Goal: Task Accomplishment & Management: Manage account settings

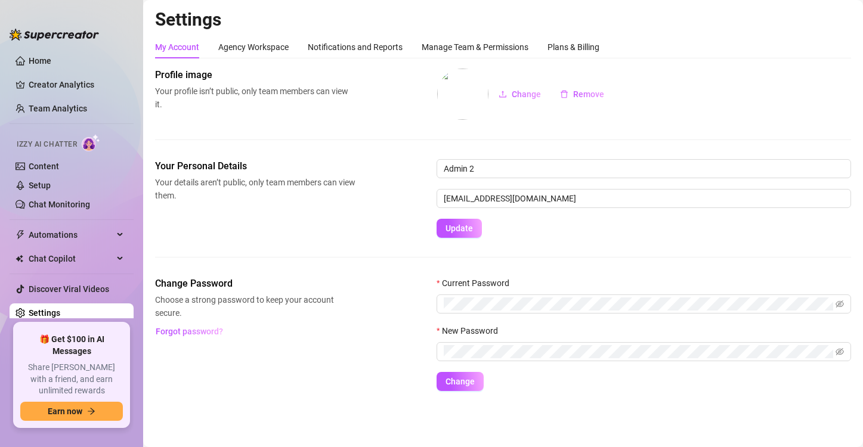
click at [45, 183] on link "Setup" at bounding box center [40, 186] width 22 height 10
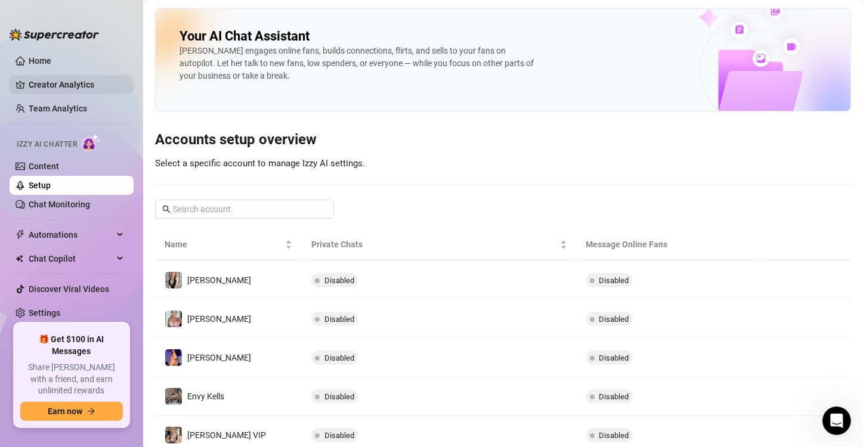
click at [79, 82] on link "Creator Analytics" at bounding box center [76, 84] width 95 height 19
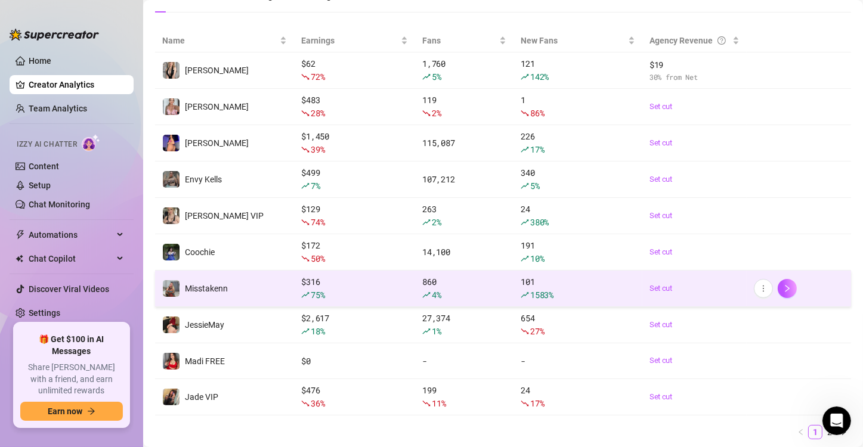
scroll to position [177, 0]
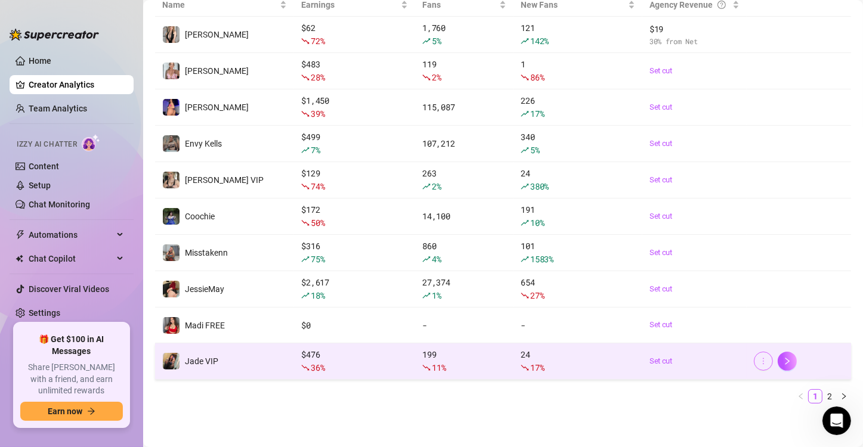
click at [759, 361] on icon "more" at bounding box center [763, 361] width 8 height 8
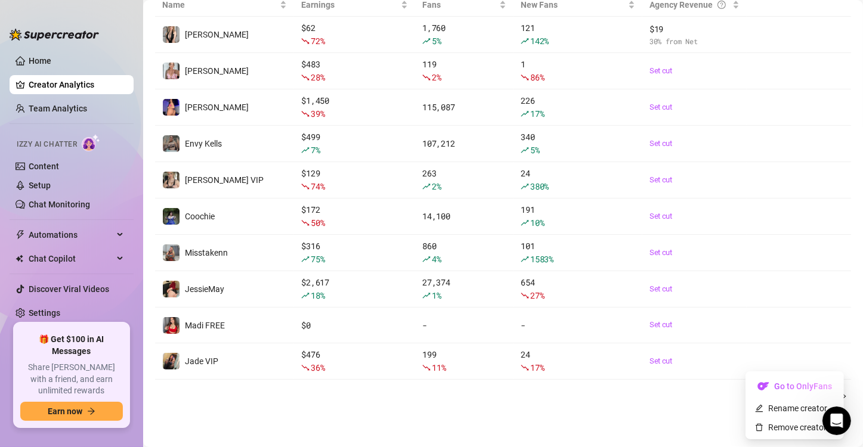
click at [699, 406] on div "Name Earnings Fans New Fans Agency Revenue [PERSON_NAME] Free $ 62 72 % 1,760 5…" at bounding box center [503, 203] width 696 height 420
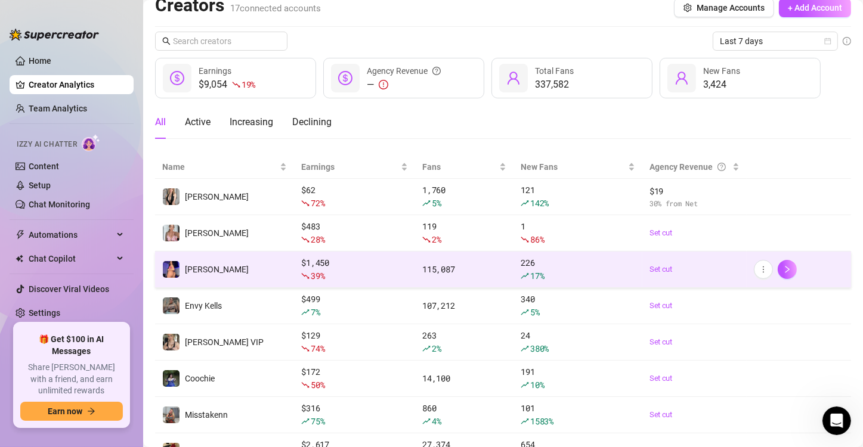
scroll to position [0, 0]
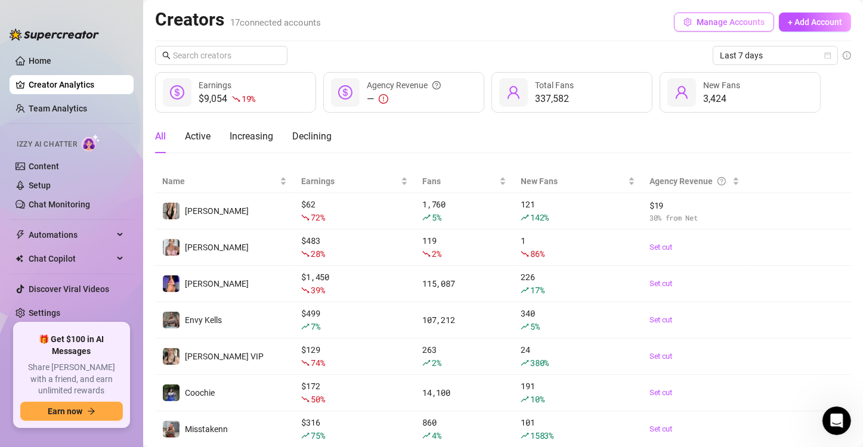
click at [699, 21] on span "Manage Accounts" at bounding box center [731, 22] width 68 height 10
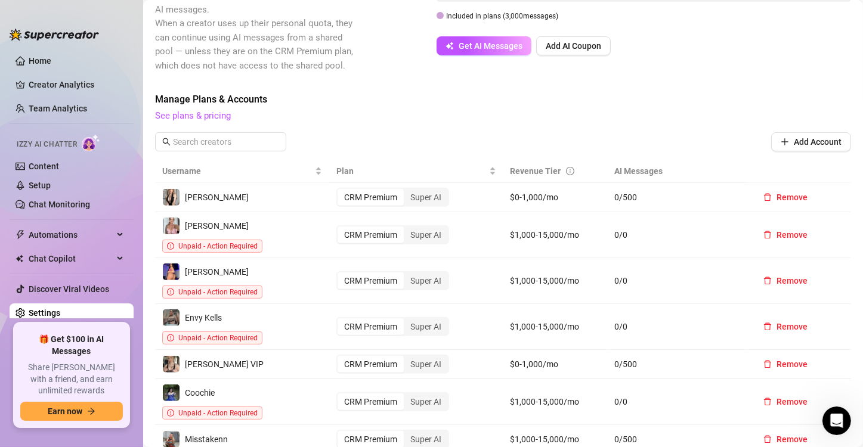
scroll to position [656, 0]
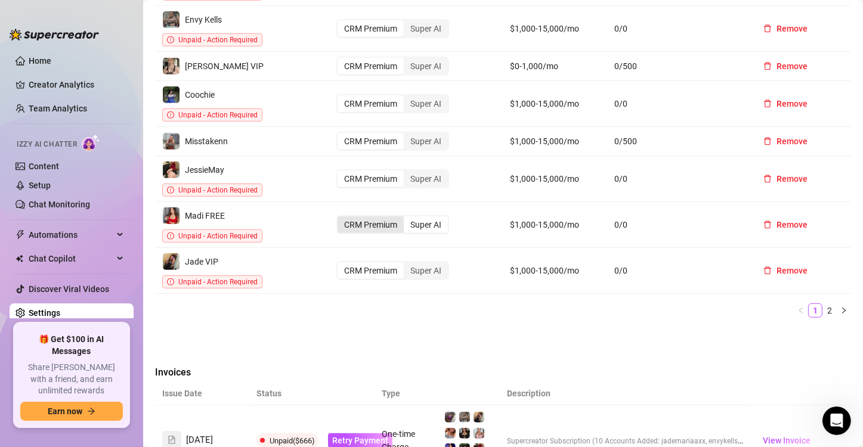
click at [357, 217] on div "CRM Premium" at bounding box center [371, 225] width 66 height 17
click at [341, 218] on input "CRM Premium" at bounding box center [341, 218] width 0 height 0
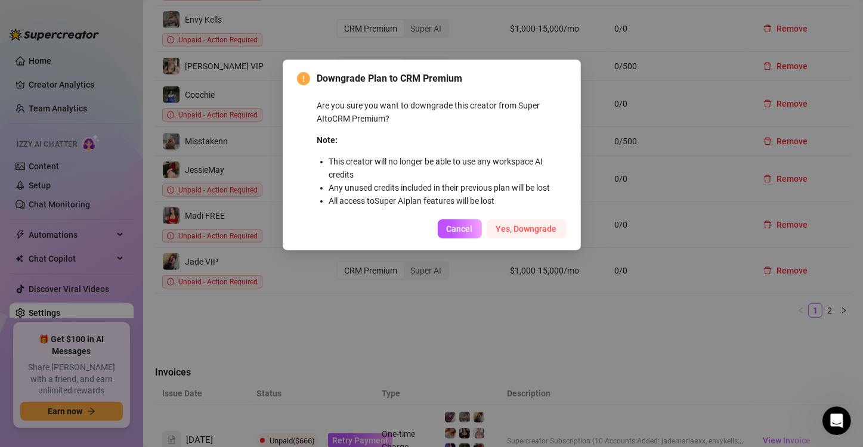
click at [531, 234] on button "Yes, Downgrade" at bounding box center [527, 229] width 80 height 19
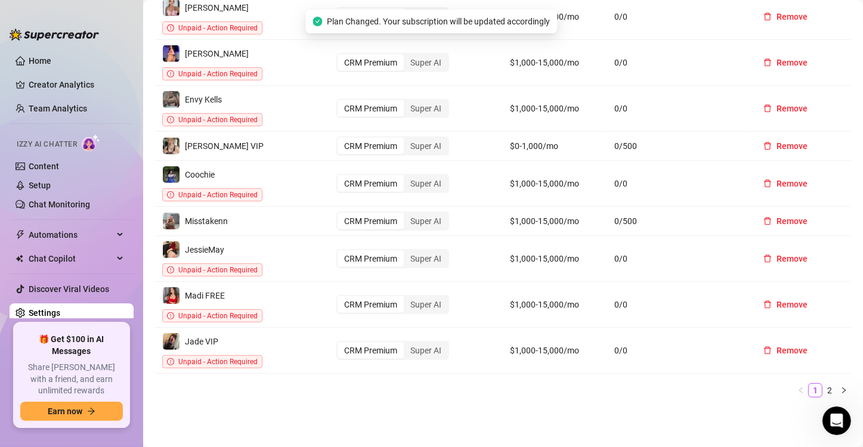
scroll to position [597, 0]
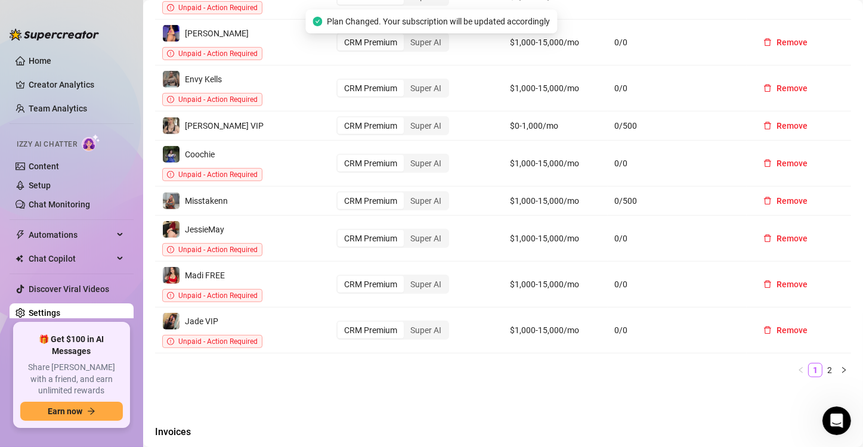
click at [823, 364] on link "2" at bounding box center [829, 370] width 13 height 13
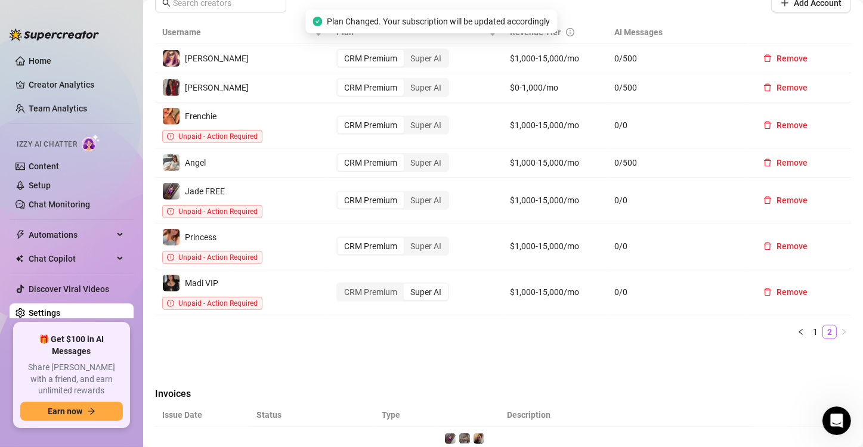
scroll to position [477, 0]
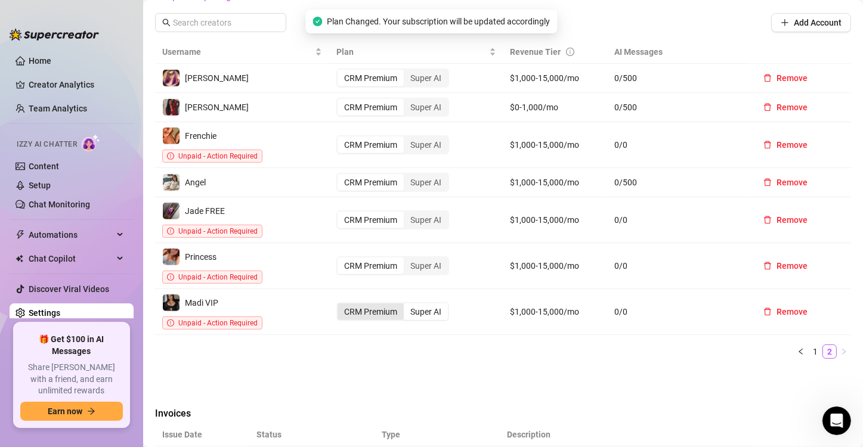
click at [370, 304] on div "CRM Premium" at bounding box center [371, 312] width 66 height 17
click at [341, 305] on input "CRM Premium" at bounding box center [341, 305] width 0 height 0
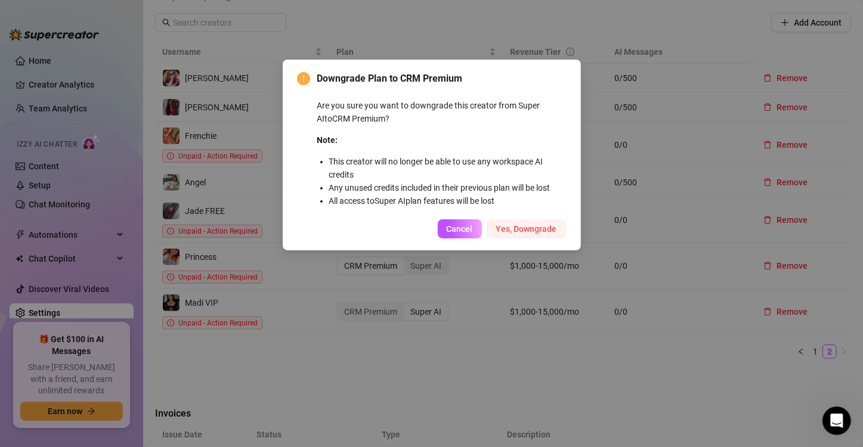
click at [536, 224] on span "Yes, Downgrade" at bounding box center [526, 229] width 61 height 10
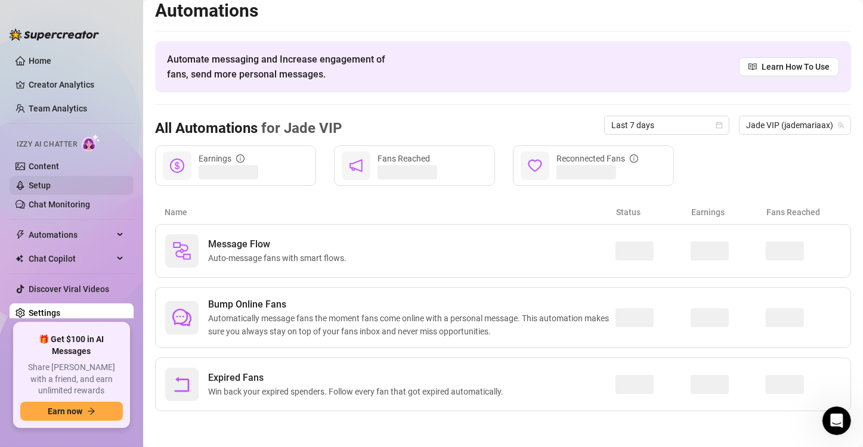
scroll to position [7, 0]
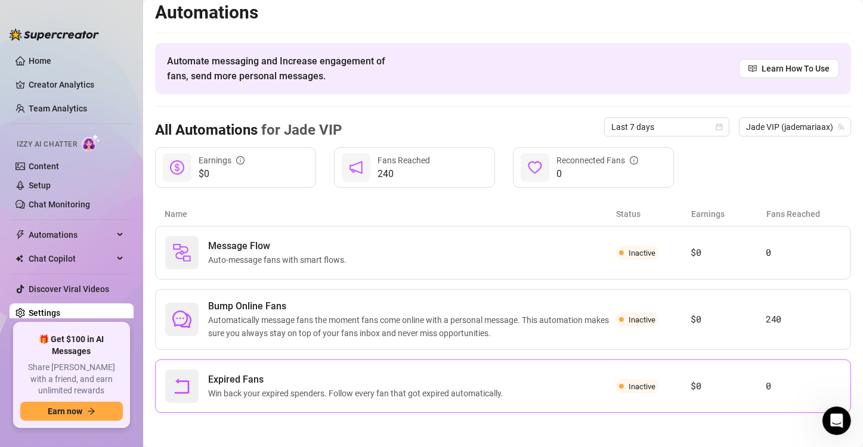
click at [631, 387] on span "Inactive" at bounding box center [642, 386] width 27 height 9
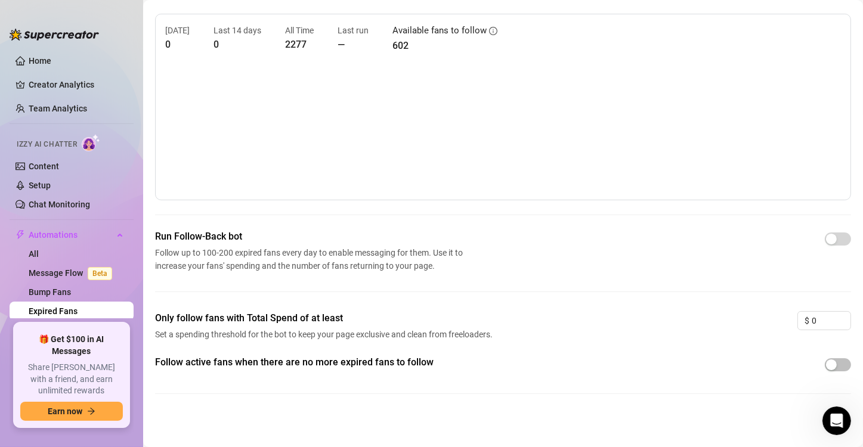
scroll to position [38, 0]
click at [826, 363] on div "button" at bounding box center [831, 364] width 11 height 11
click at [340, 134] on canvas at bounding box center [498, 129] width 666 height 119
click at [384, 124] on canvas at bounding box center [498, 129] width 666 height 119
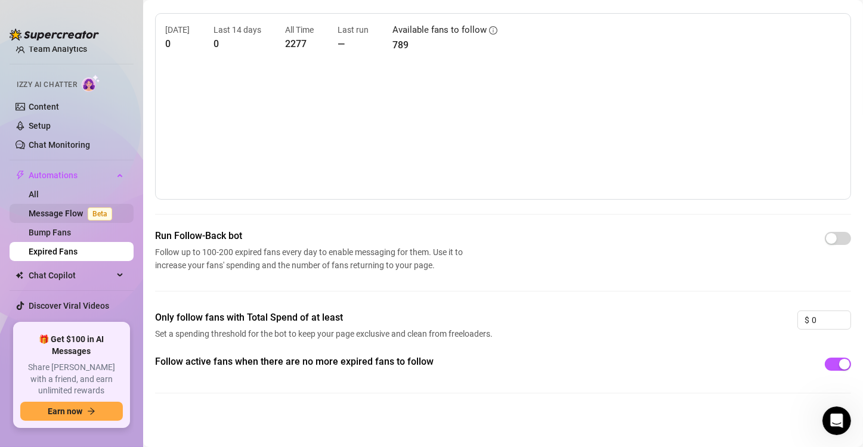
click at [52, 211] on link "Message Flow Beta" at bounding box center [73, 214] width 88 height 10
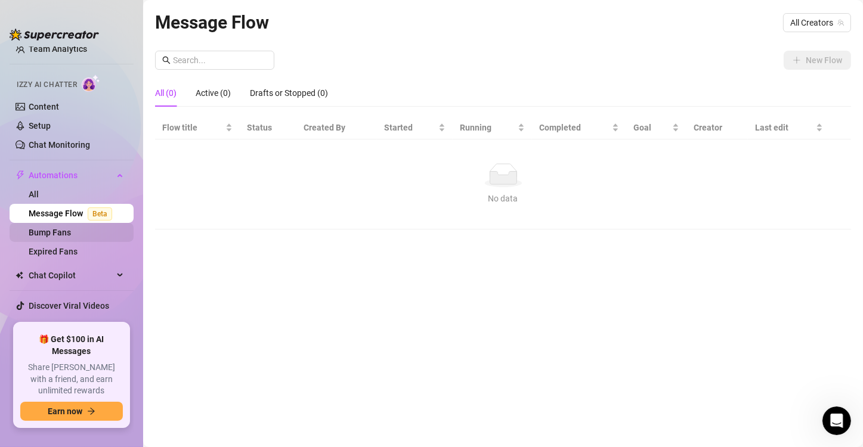
click at [52, 236] on link "Bump Fans" at bounding box center [50, 233] width 42 height 10
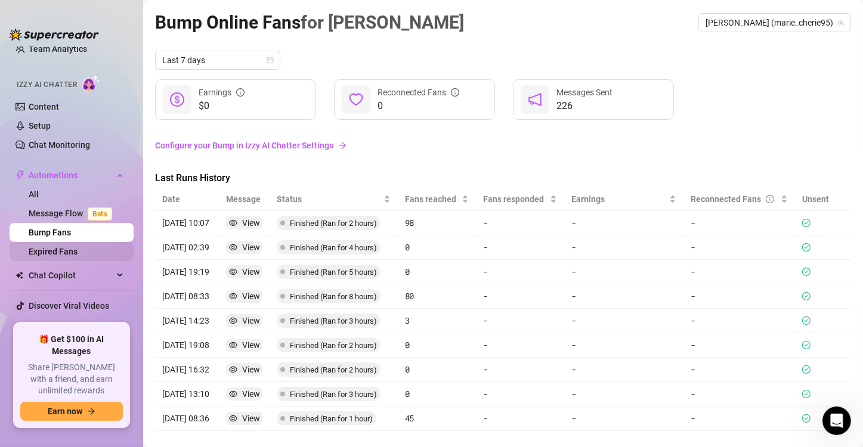
click at [52, 252] on link "Expired Fans" at bounding box center [53, 252] width 49 height 10
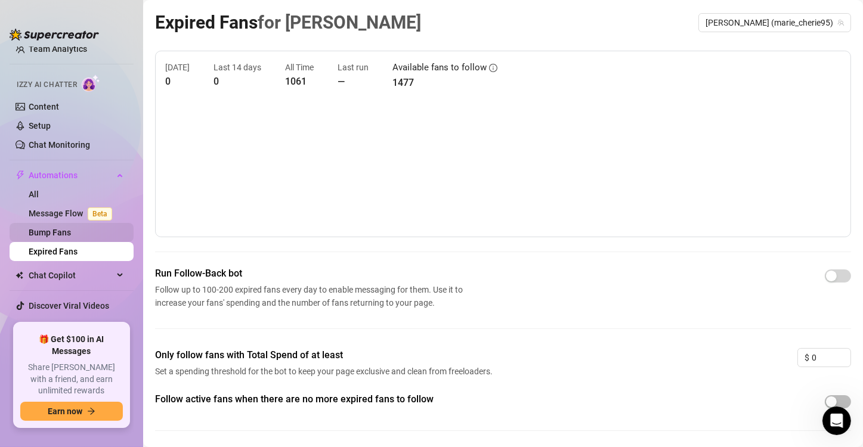
click at [50, 237] on link "Bump Fans" at bounding box center [50, 233] width 42 height 10
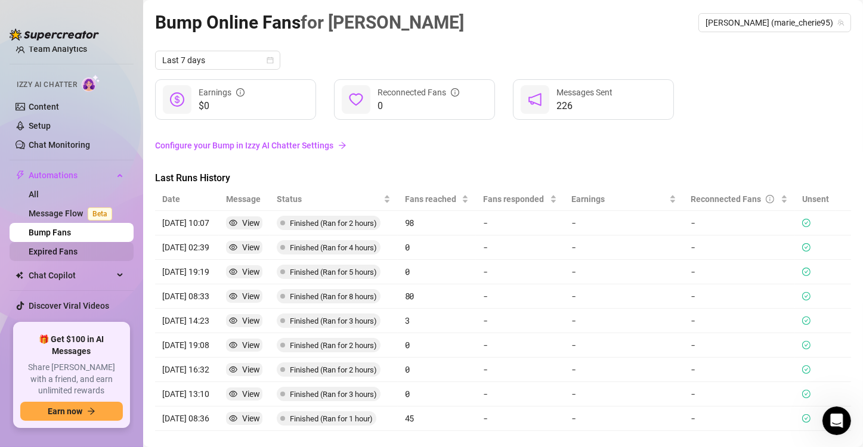
click at [54, 251] on link "Expired Fans" at bounding box center [53, 252] width 49 height 10
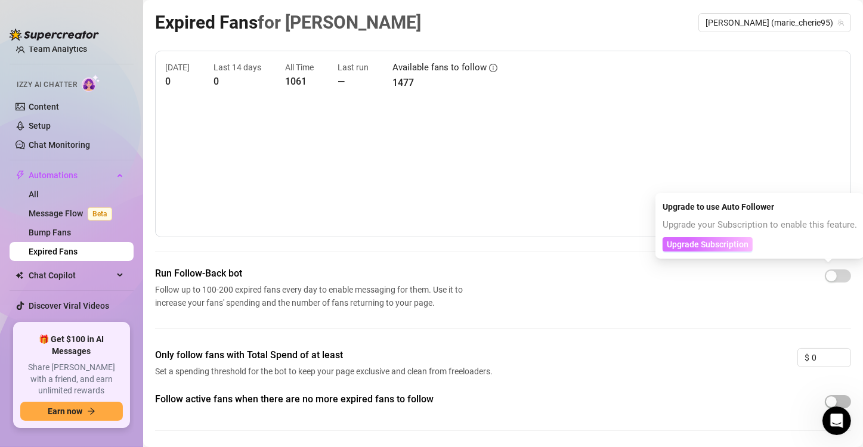
click at [731, 242] on span "Upgrade Subscription" at bounding box center [708, 245] width 82 height 10
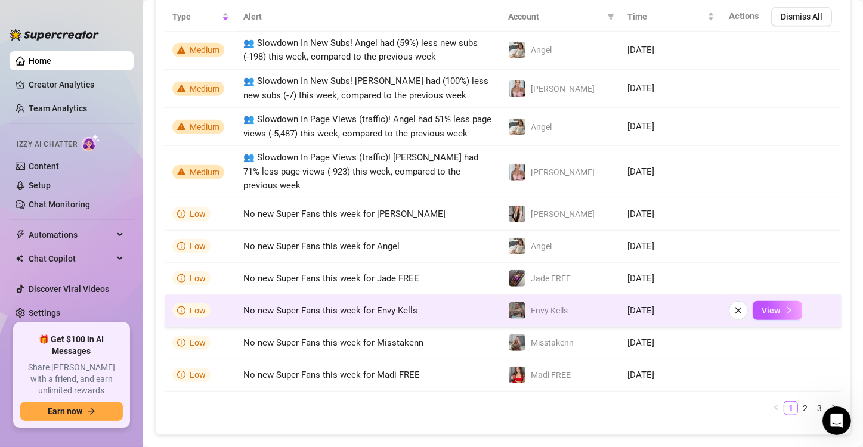
scroll to position [893, 0]
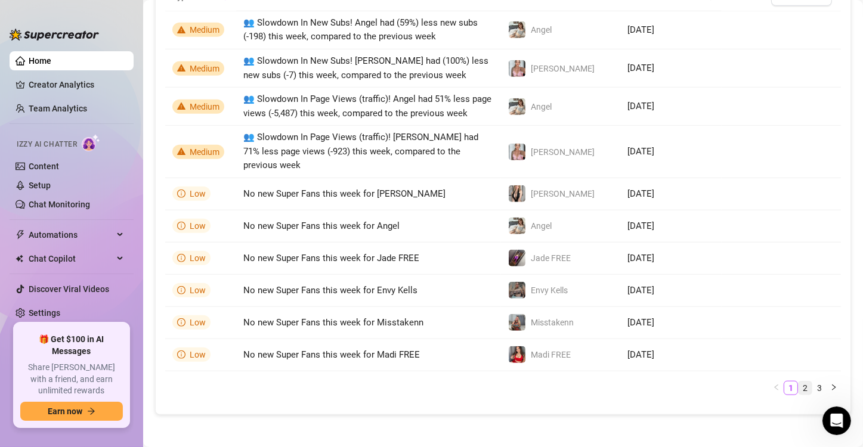
click at [799, 384] on link "2" at bounding box center [805, 388] width 13 height 13
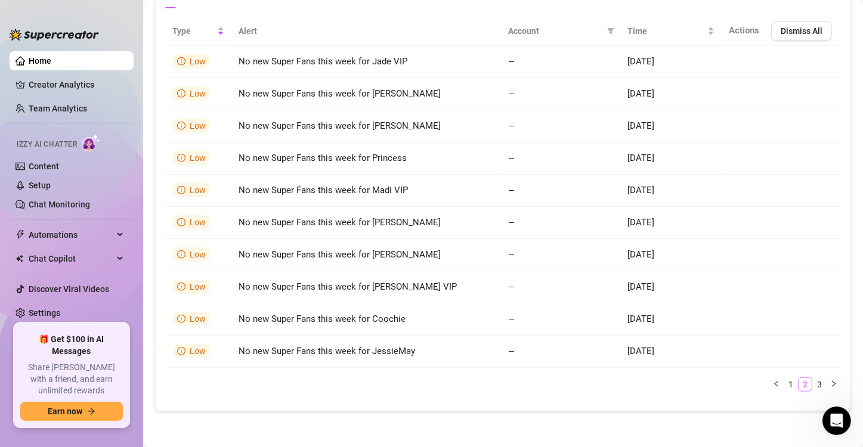
scroll to position [855, 0]
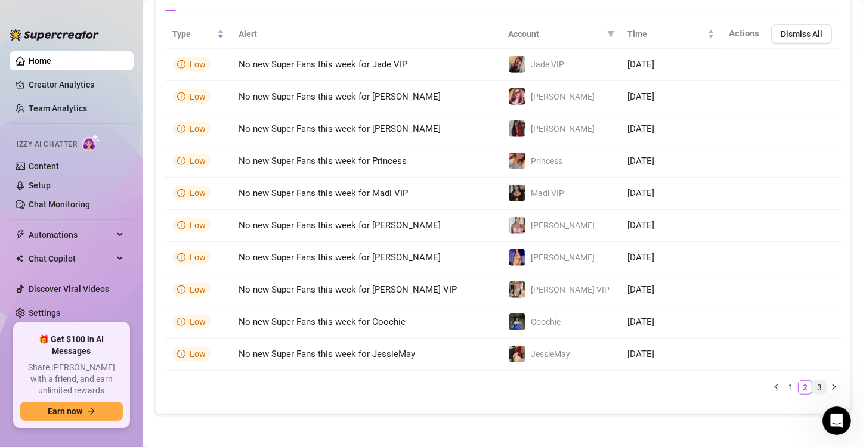
click at [813, 384] on link "3" at bounding box center [819, 387] width 13 height 13
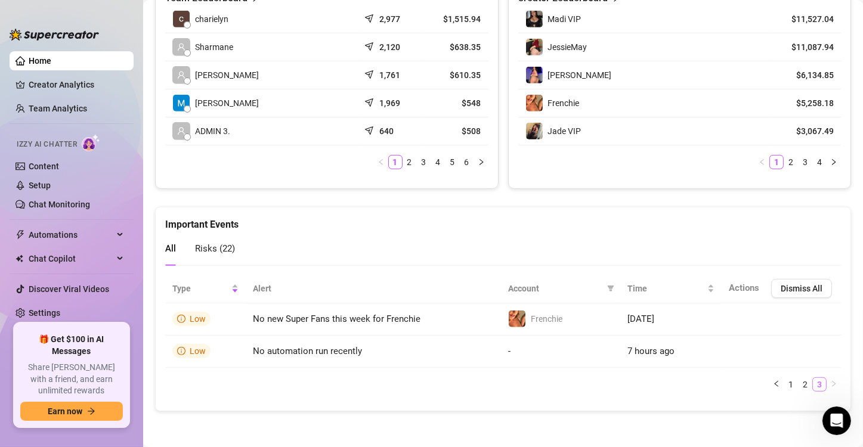
scroll to position [598, 0]
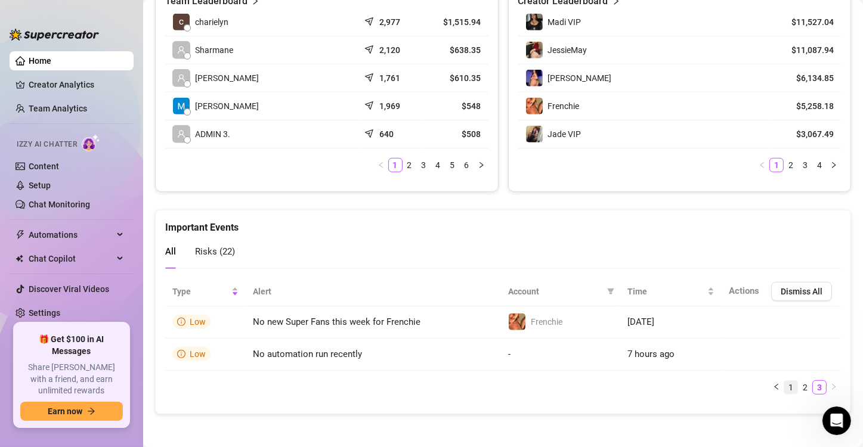
click at [784, 388] on link "1" at bounding box center [790, 387] width 13 height 13
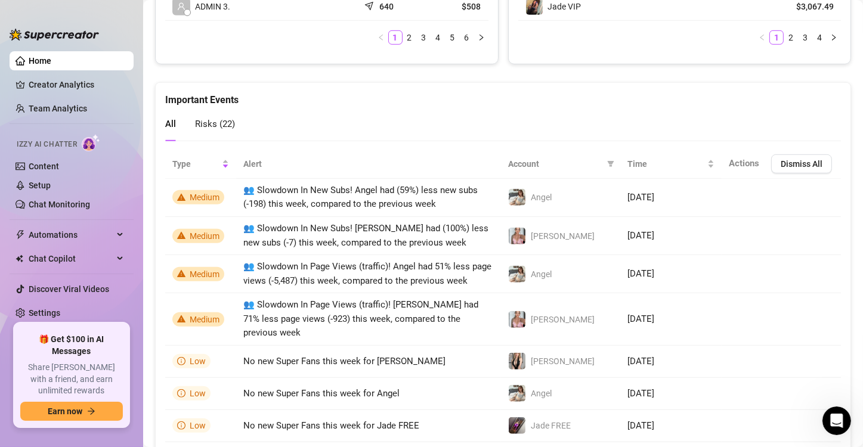
scroll to position [714, 0]
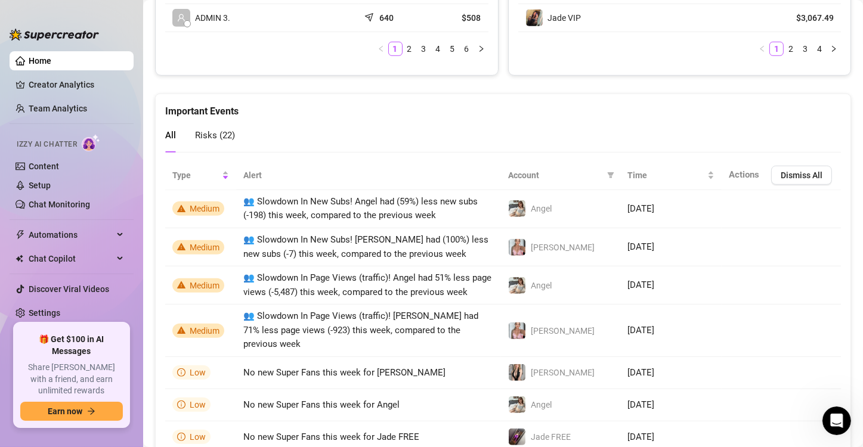
click at [231, 134] on span "Risks ( 22 )" at bounding box center [215, 135] width 40 height 11
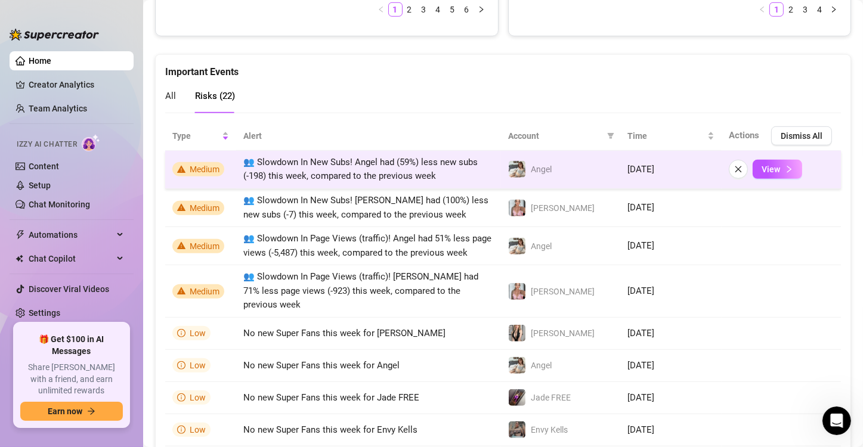
scroll to position [774, 0]
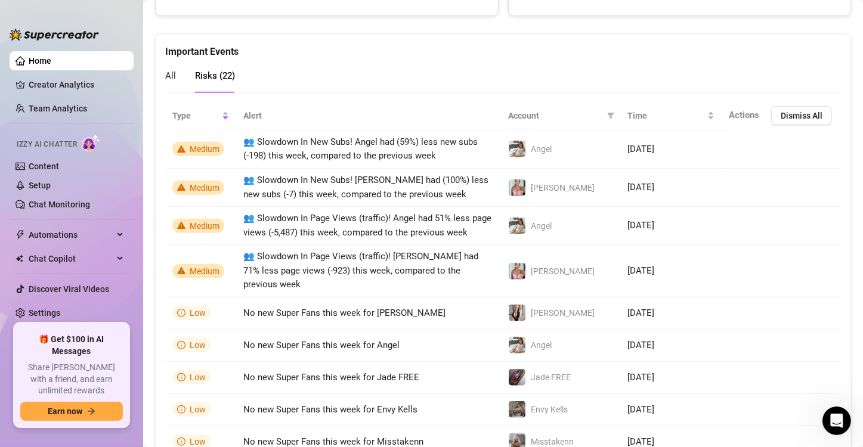
click at [736, 113] on span "Actions" at bounding box center [744, 115] width 30 height 11
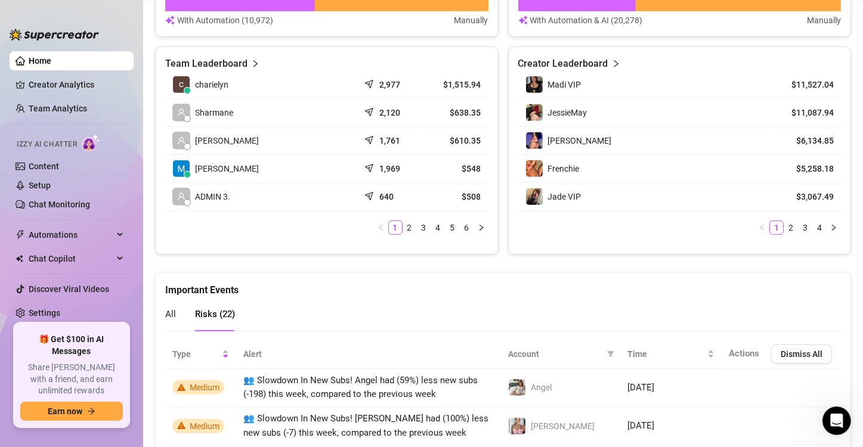
scroll to position [416, 0]
